Goal: Task Accomplishment & Management: Use online tool/utility

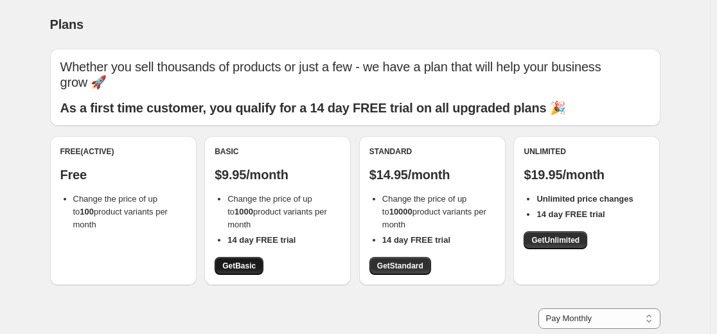
click at [243, 260] on link "Get Basic" at bounding box center [239, 266] width 49 height 18
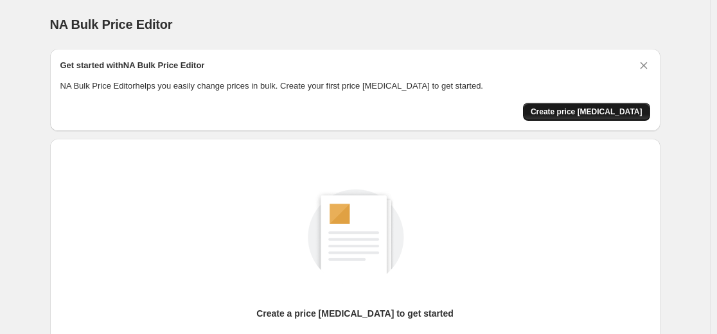
click at [585, 112] on span "Create price change job" at bounding box center [587, 112] width 112 height 10
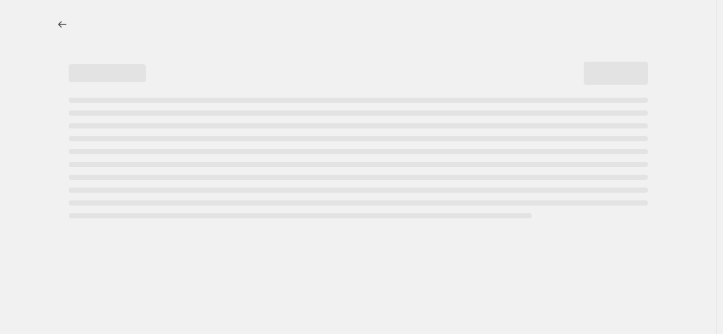
select select "percentage"
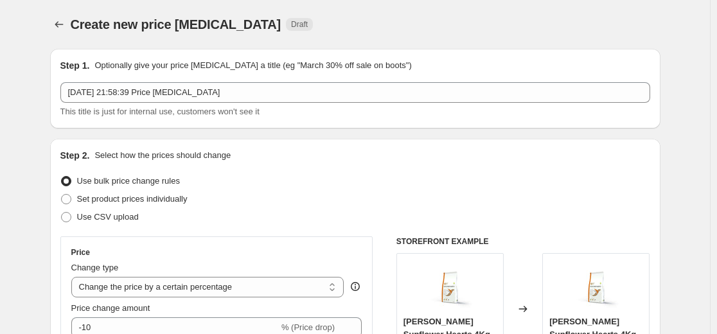
scroll to position [128, 0]
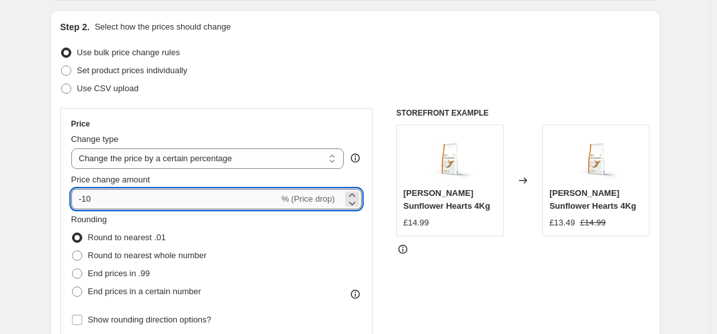
click at [101, 197] on input "-10" at bounding box center [174, 199] width 207 height 21
type input "-1"
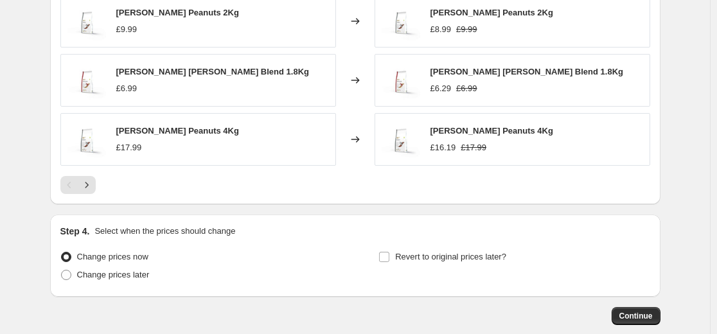
scroll to position [951, 0]
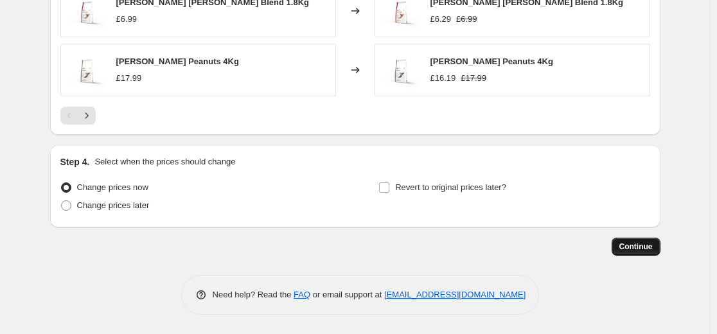
type input "-65"
click at [646, 251] on span "Continue" at bounding box center [635, 247] width 33 height 10
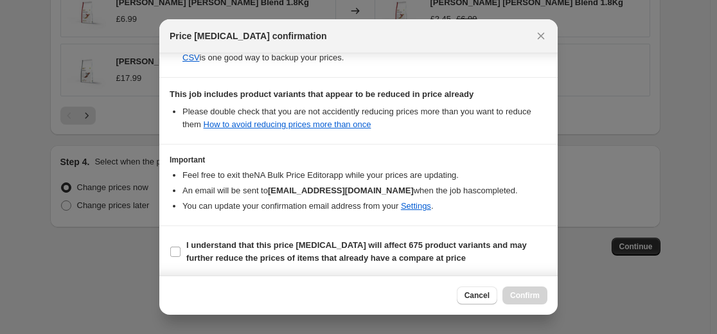
scroll to position [277, 0]
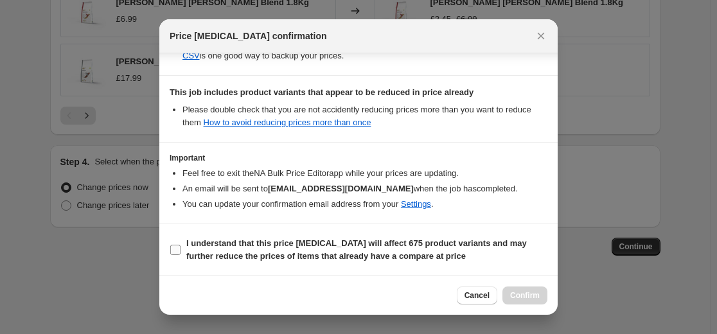
click at [233, 253] on b "I understand that this price change job will affect 675 product variants and ma…" at bounding box center [356, 249] width 340 height 22
click at [180, 253] on input "I understand that this price change job will affect 675 product variants and ma…" at bounding box center [175, 250] width 10 height 10
checkbox input "true"
click at [518, 293] on span "Confirm" at bounding box center [525, 295] width 30 height 10
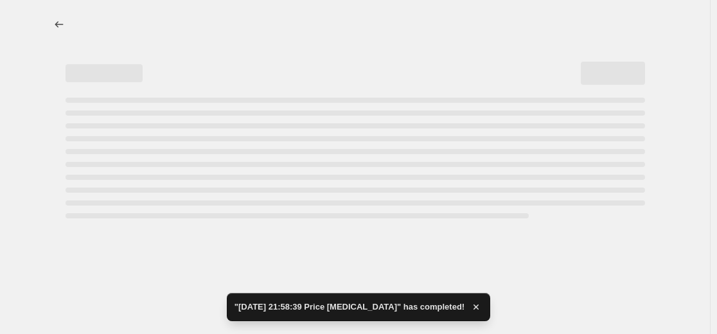
select select "percentage"
